Goal: Navigation & Orientation: Find specific page/section

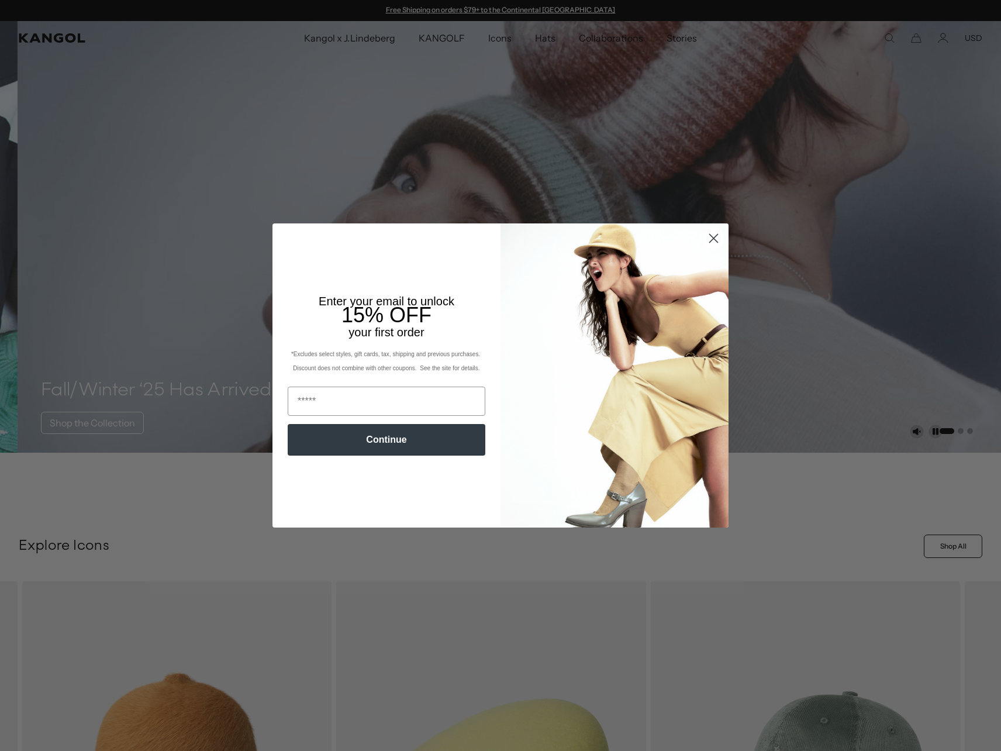
drag, startPoint x: 0, startPoint y: 0, endPoint x: 711, endPoint y: 238, distance: 749.5
click at [711, 238] on circle "Close dialog" at bounding box center [713, 238] width 19 height 19
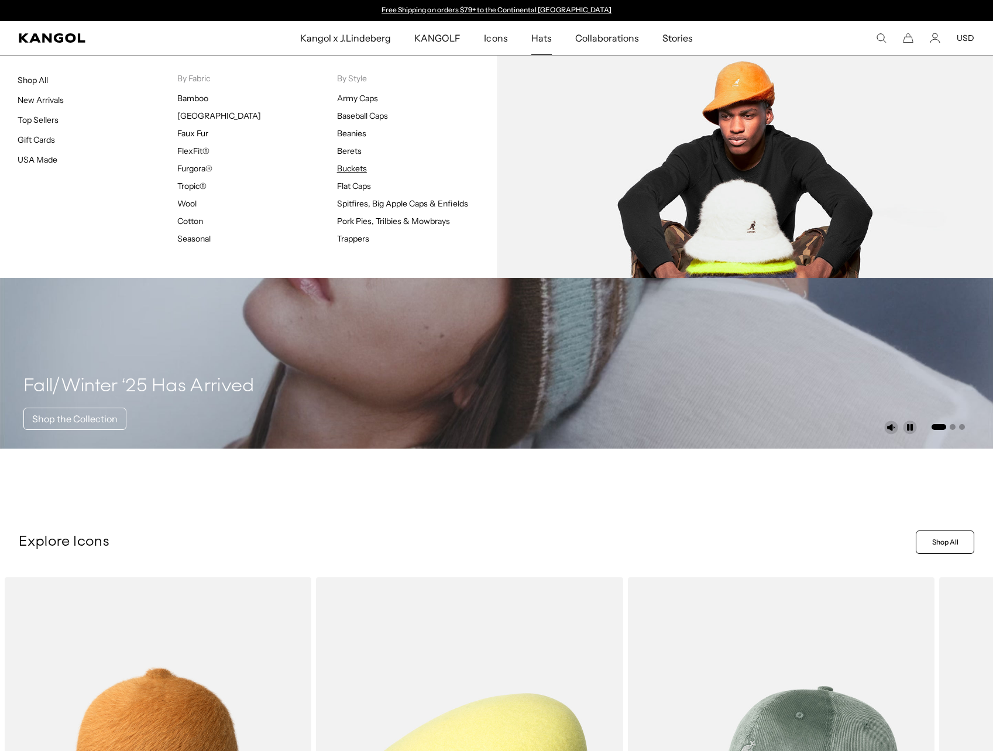
click at [352, 168] on link "Buckets" at bounding box center [352, 168] width 30 height 11
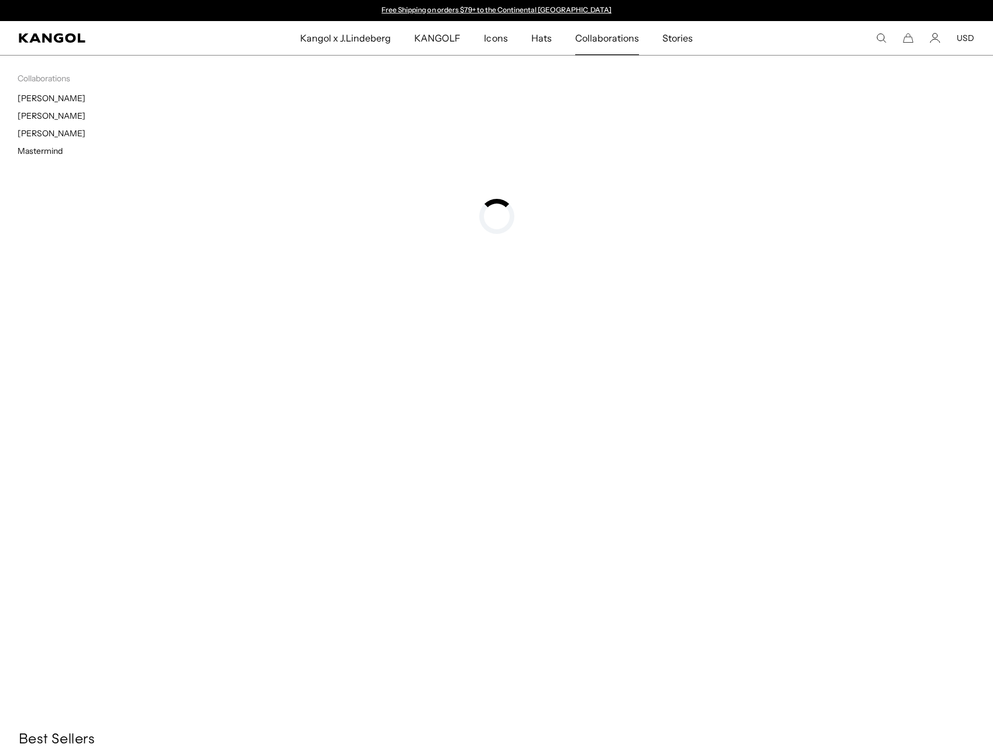
click at [601, 43] on span "Collaborations" at bounding box center [607, 38] width 64 height 34
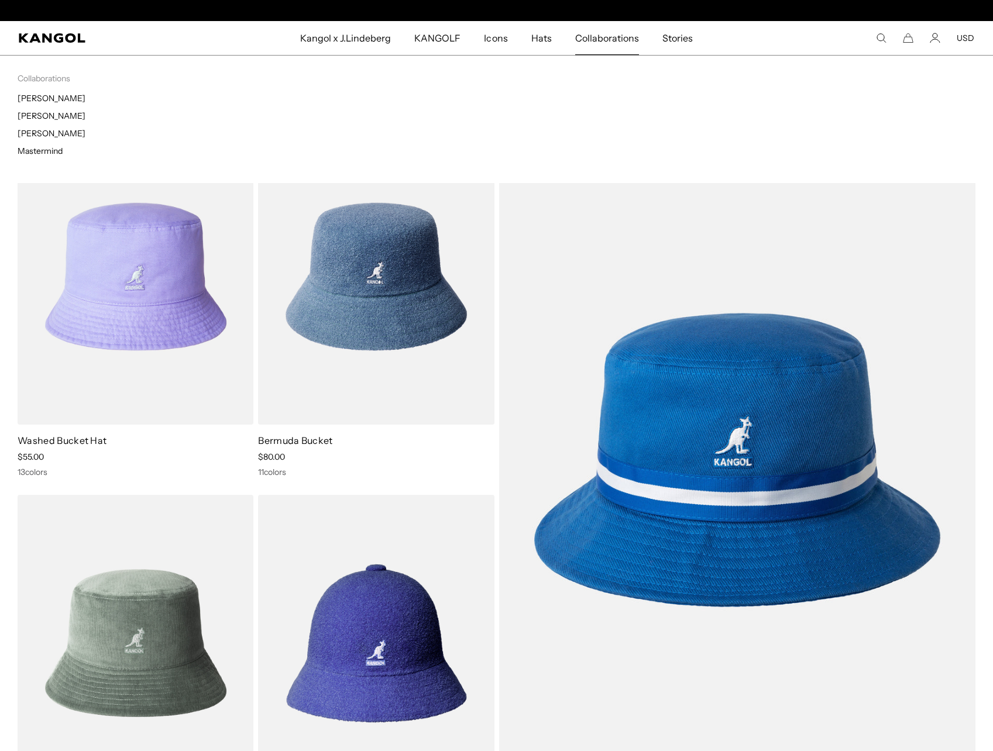
scroll to position [0, 241]
click at [603, 40] on span "Collaborations" at bounding box center [607, 38] width 64 height 34
click at [65, 115] on link "[PERSON_NAME]" at bounding box center [52, 116] width 68 height 11
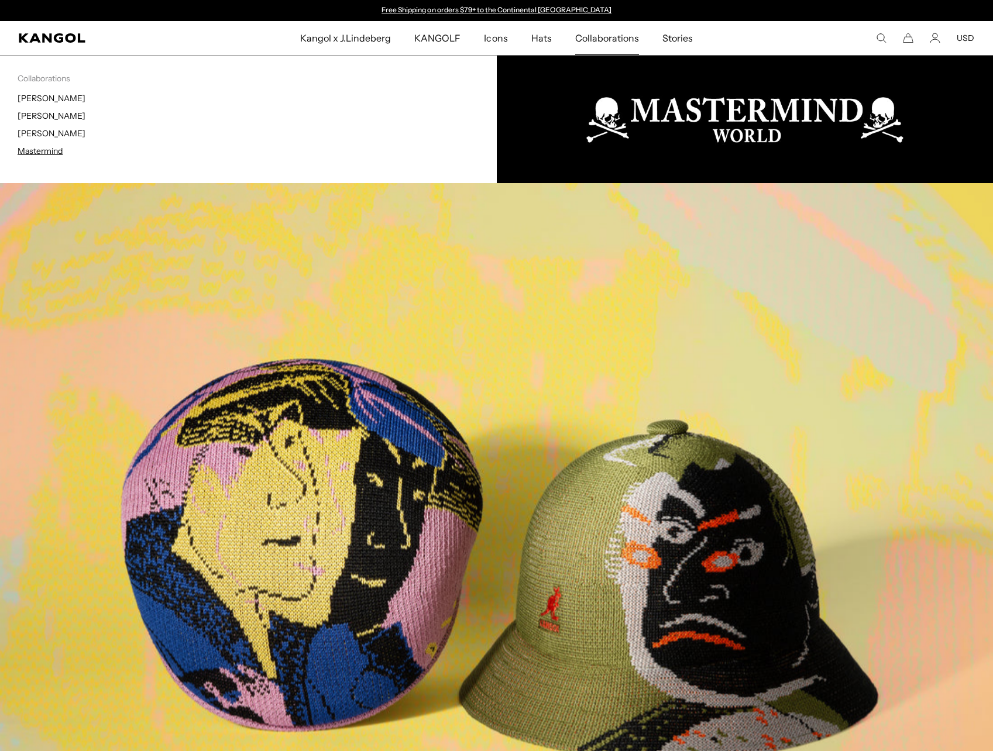
click at [46, 154] on link "Mastermind" at bounding box center [40, 151] width 45 height 11
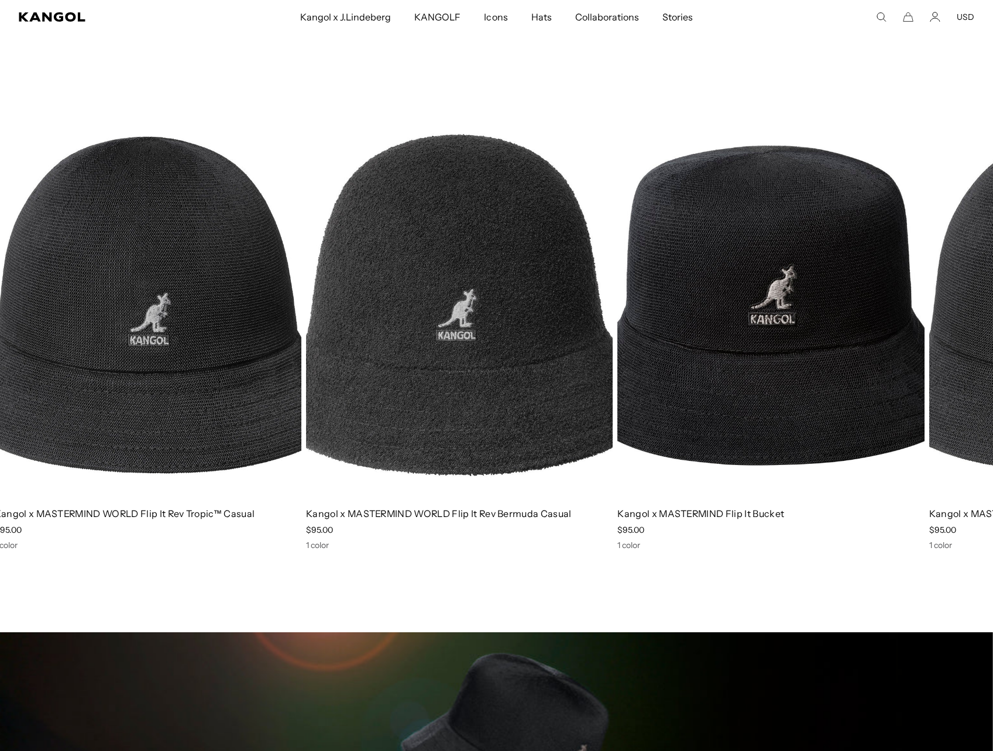
drag, startPoint x: 894, startPoint y: 400, endPoint x: 290, endPoint y: 333, distance: 607.9
click at [0, 0] on img "3 of 3" at bounding box center [0, 0] width 0 height 0
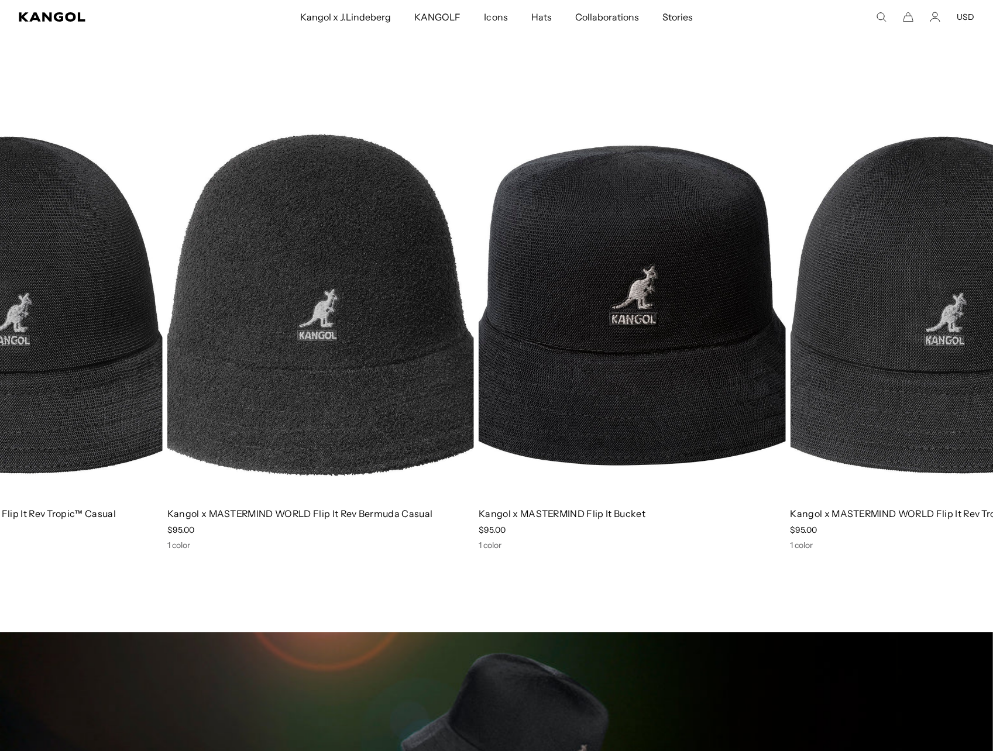
drag, startPoint x: 817, startPoint y: 341, endPoint x: 248, endPoint y: 319, distance: 569.6
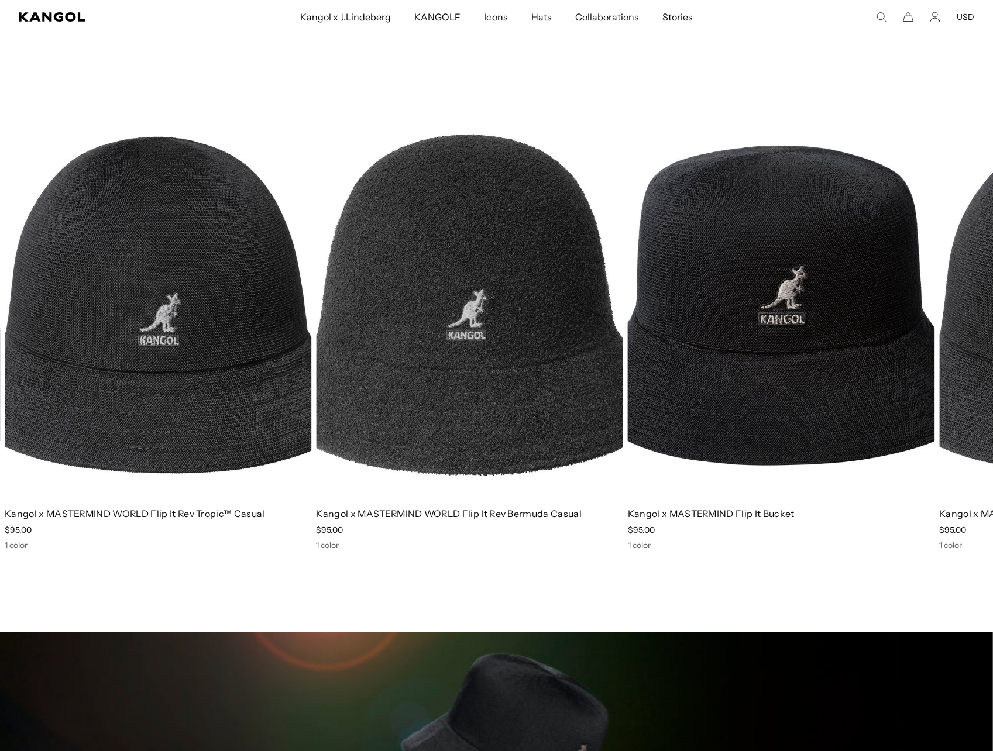
scroll to position [0, 241]
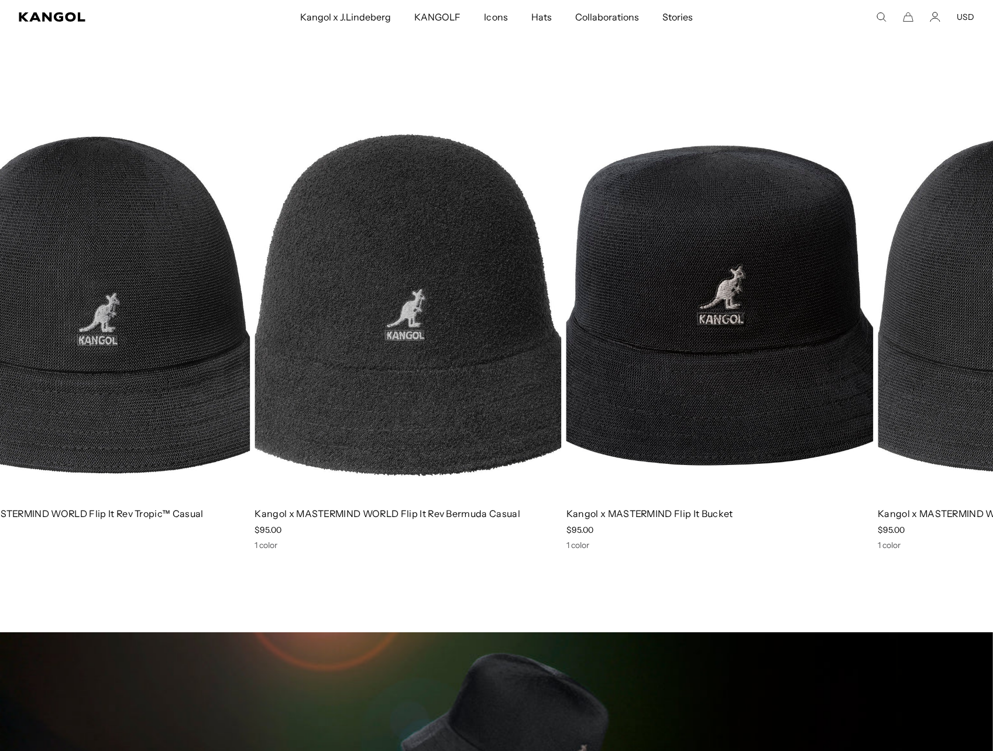
drag, startPoint x: 869, startPoint y: 374, endPoint x: 416, endPoint y: 342, distance: 453.9
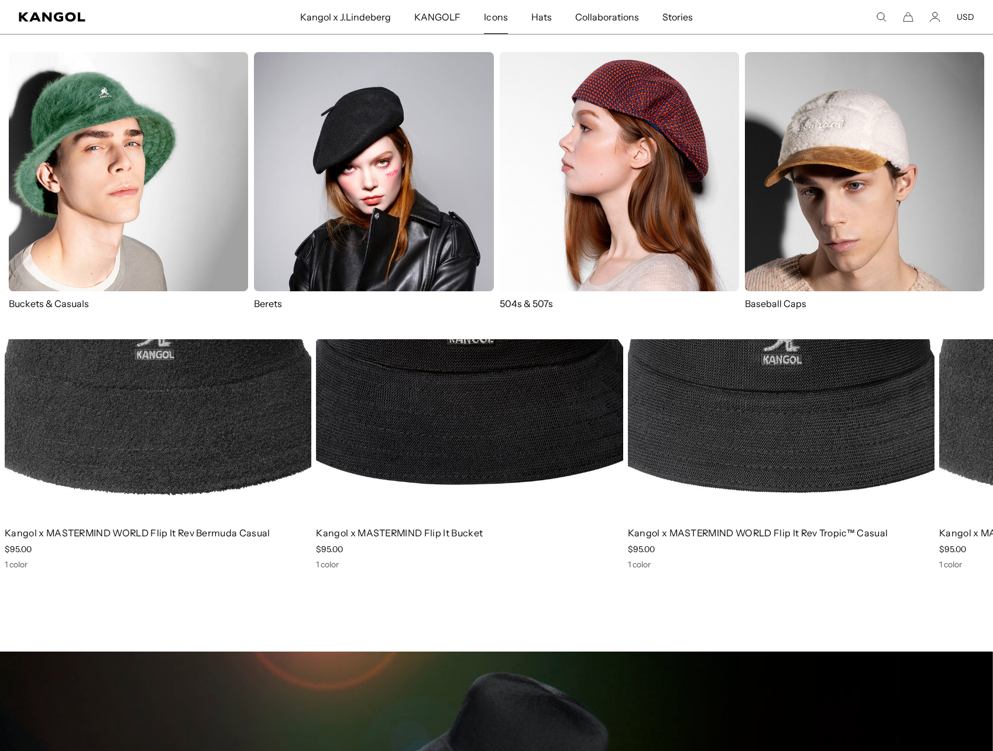
scroll to position [0, 0]
click at [78, 301] on p "Buckets & Casuals" at bounding box center [128, 303] width 239 height 13
